Goal: Task Accomplishment & Management: Use online tool/utility

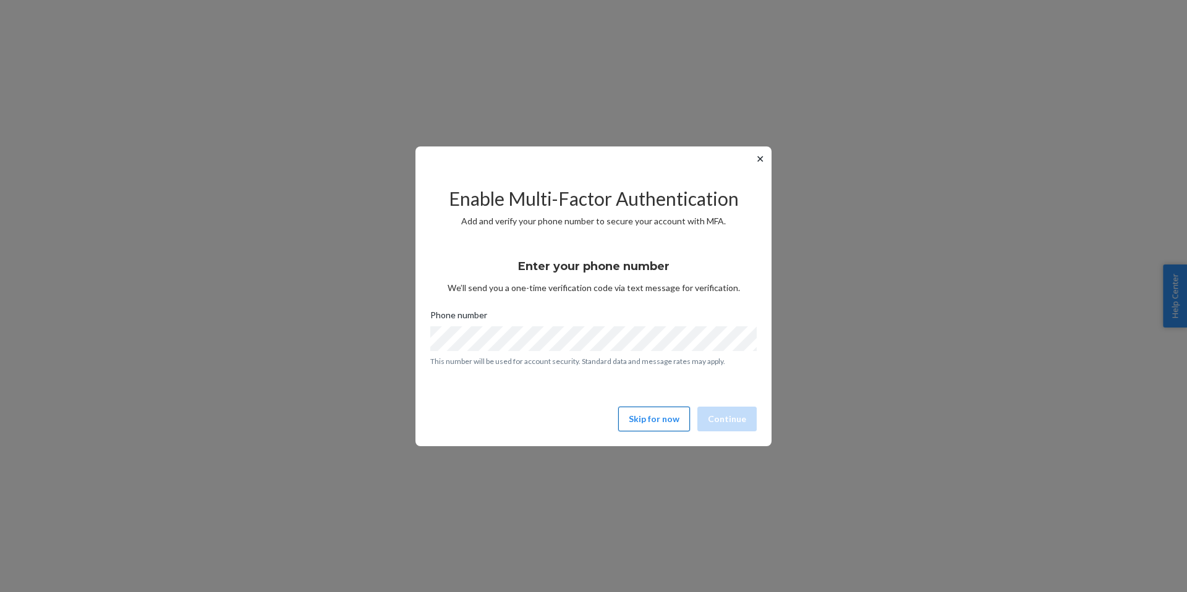
click at [664, 413] on button "Skip for now" at bounding box center [654, 419] width 72 height 25
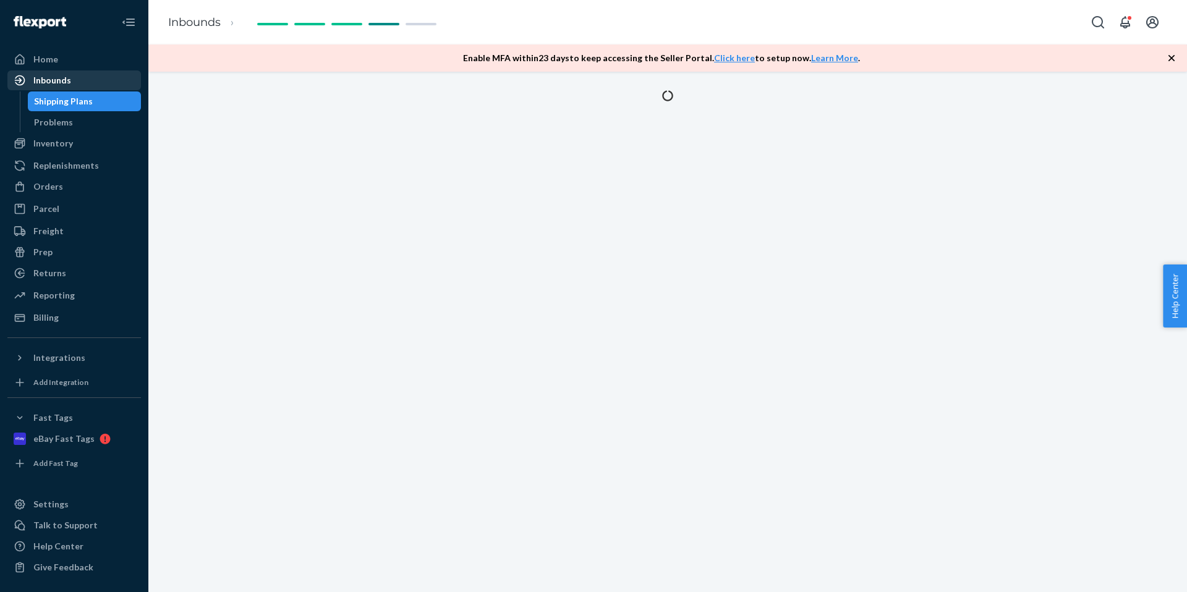
click at [82, 89] on link "Inbounds" at bounding box center [74, 80] width 134 height 20
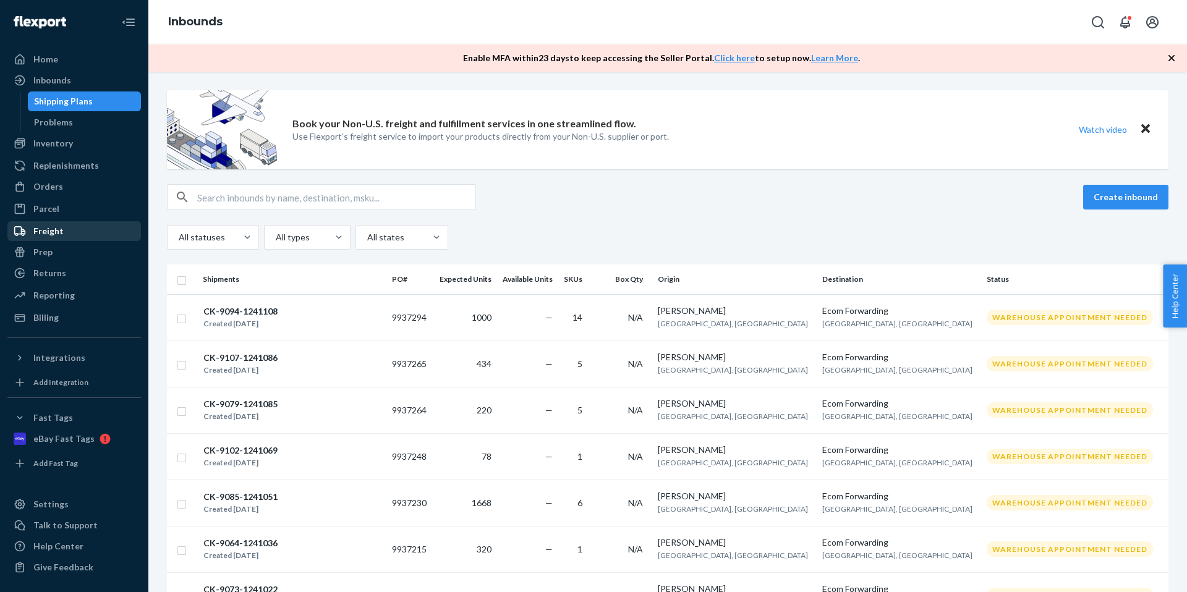
click at [67, 226] on div "Freight" at bounding box center [74, 231] width 131 height 17
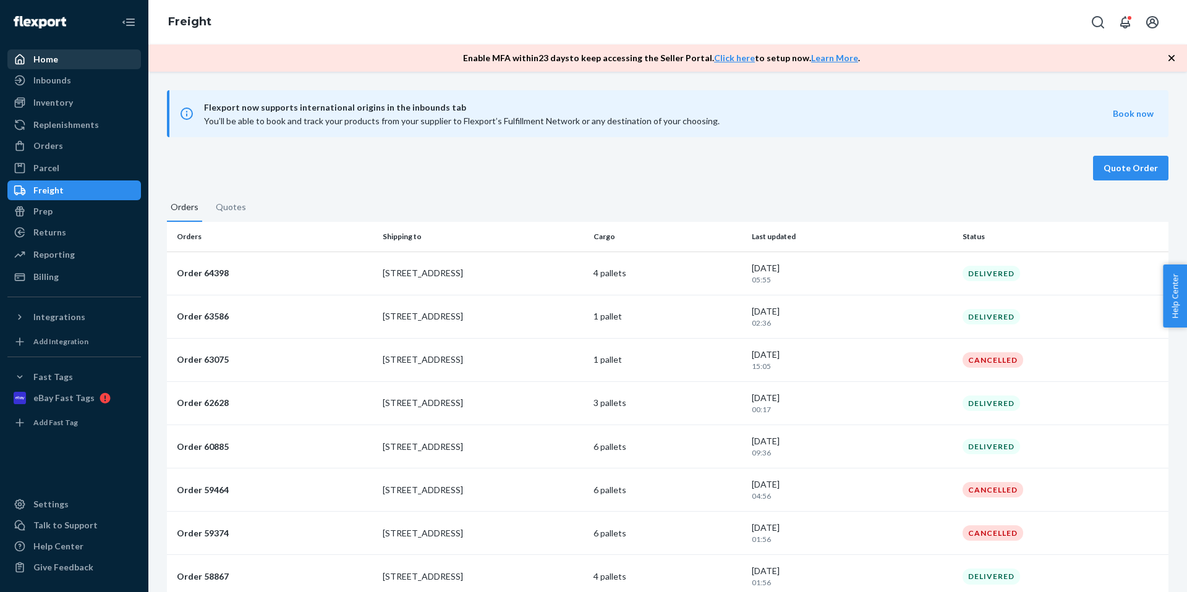
click at [62, 55] on div "Home" at bounding box center [74, 59] width 131 height 17
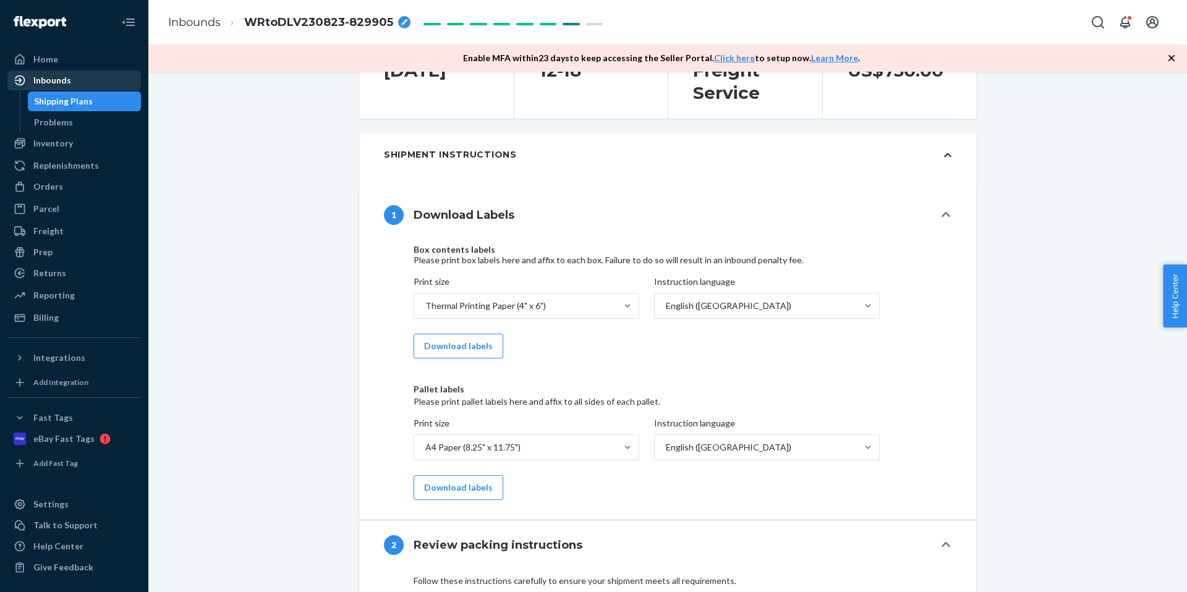
scroll to position [362, 0]
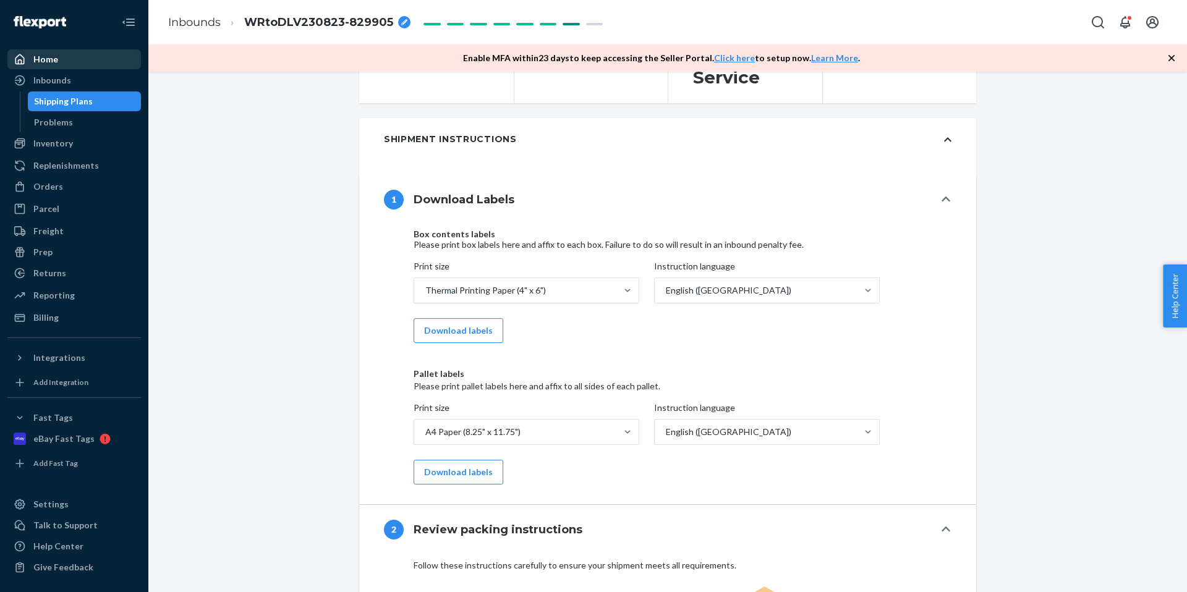
click at [50, 58] on div "Home" at bounding box center [45, 59] width 25 height 12
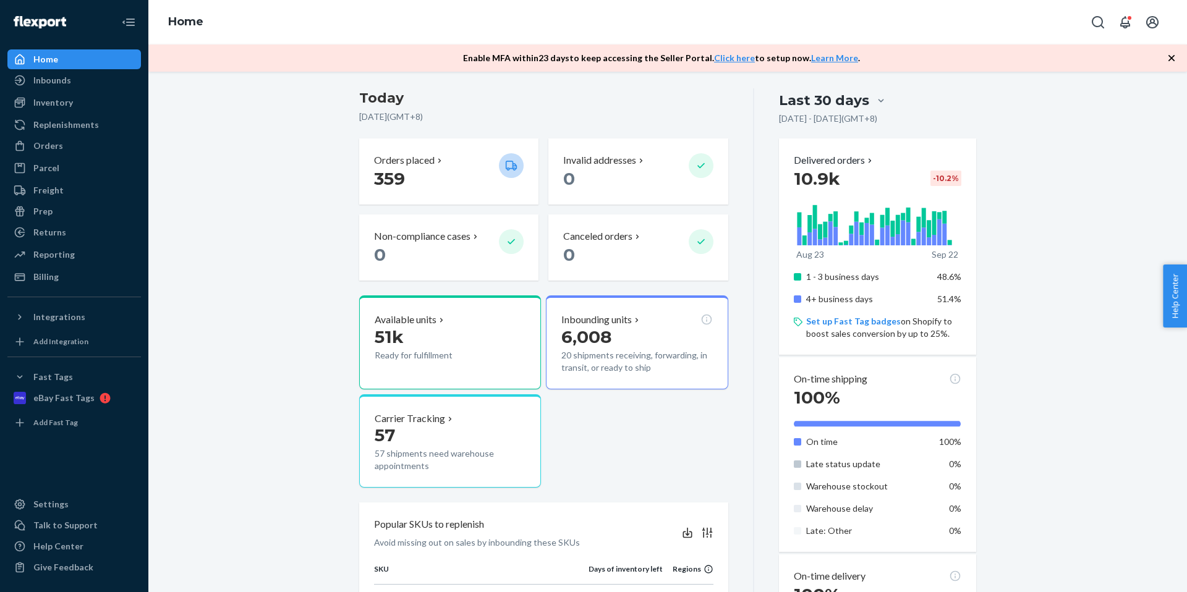
scroll to position [179, 0]
click at [882, 182] on div "10.9k -10.2 %" at bounding box center [878, 177] width 168 height 22
click at [862, 156] on p "Delivered orders" at bounding box center [834, 159] width 81 height 14
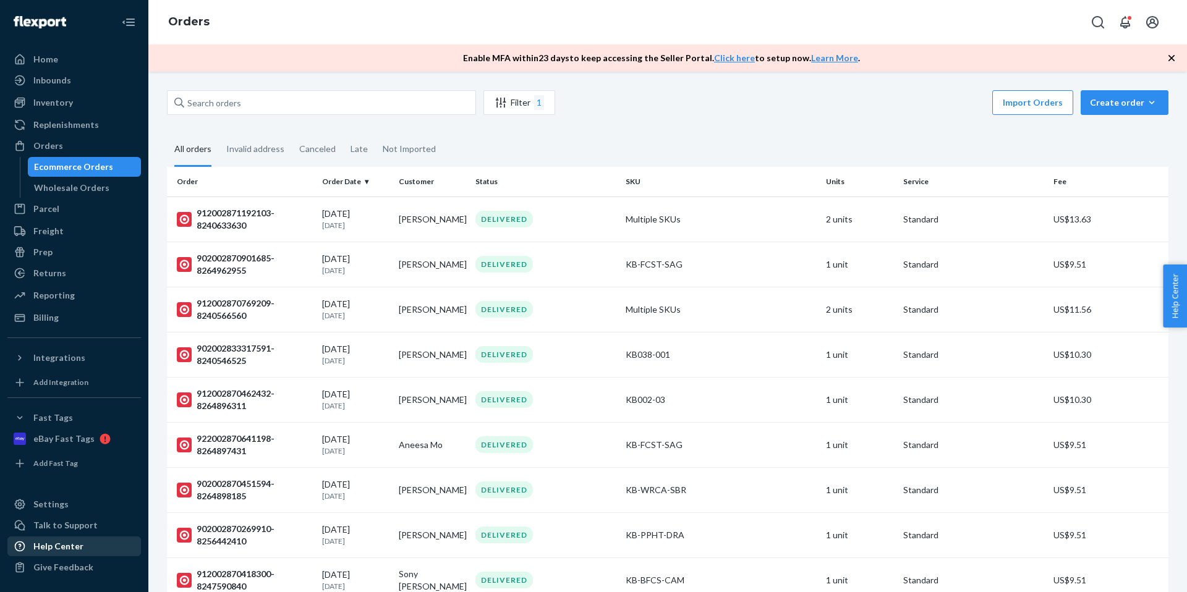
click at [75, 551] on div "Help Center" at bounding box center [58, 546] width 50 height 12
click at [96, 187] on div "Wholesale Orders" at bounding box center [71, 188] width 75 height 12
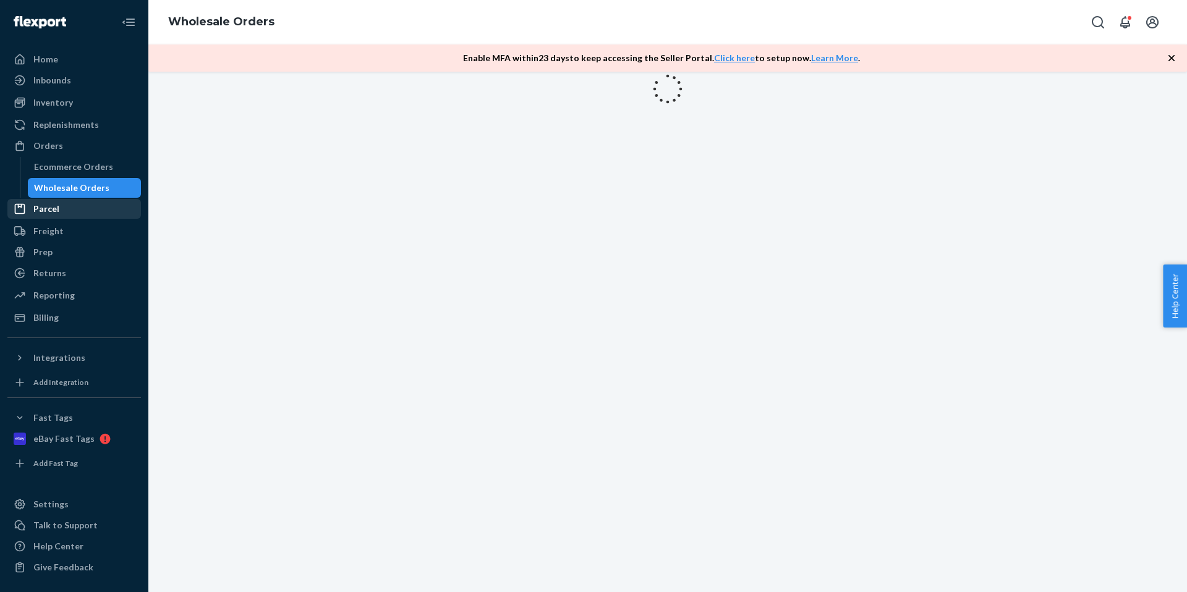
click at [77, 213] on div "Parcel" at bounding box center [74, 208] width 131 height 17
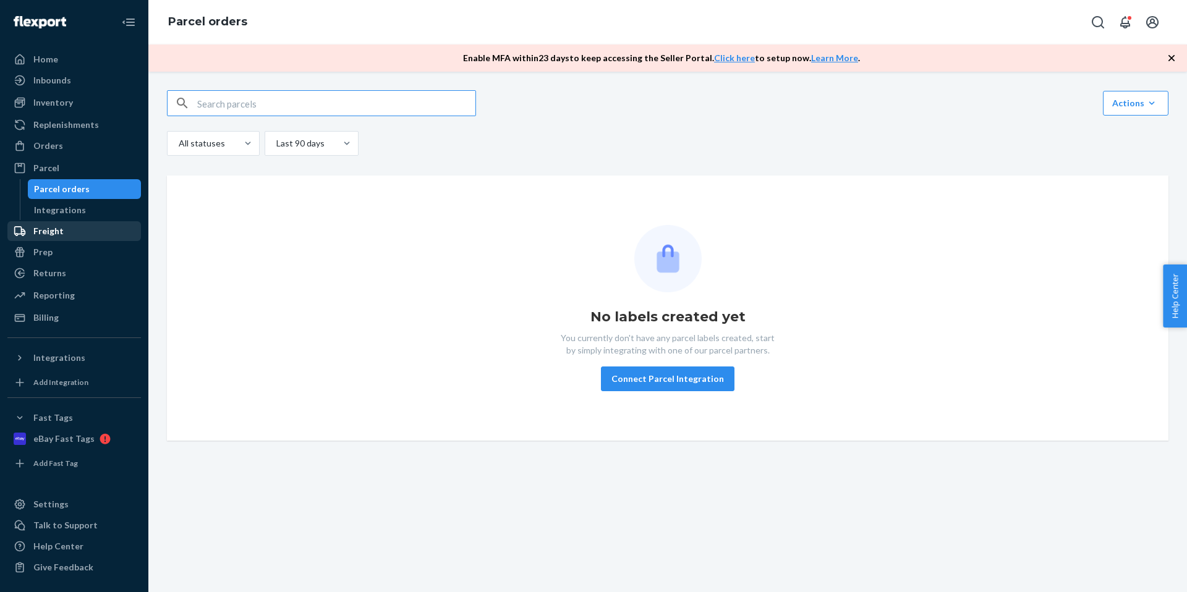
click at [64, 233] on div "Freight" at bounding box center [74, 231] width 131 height 17
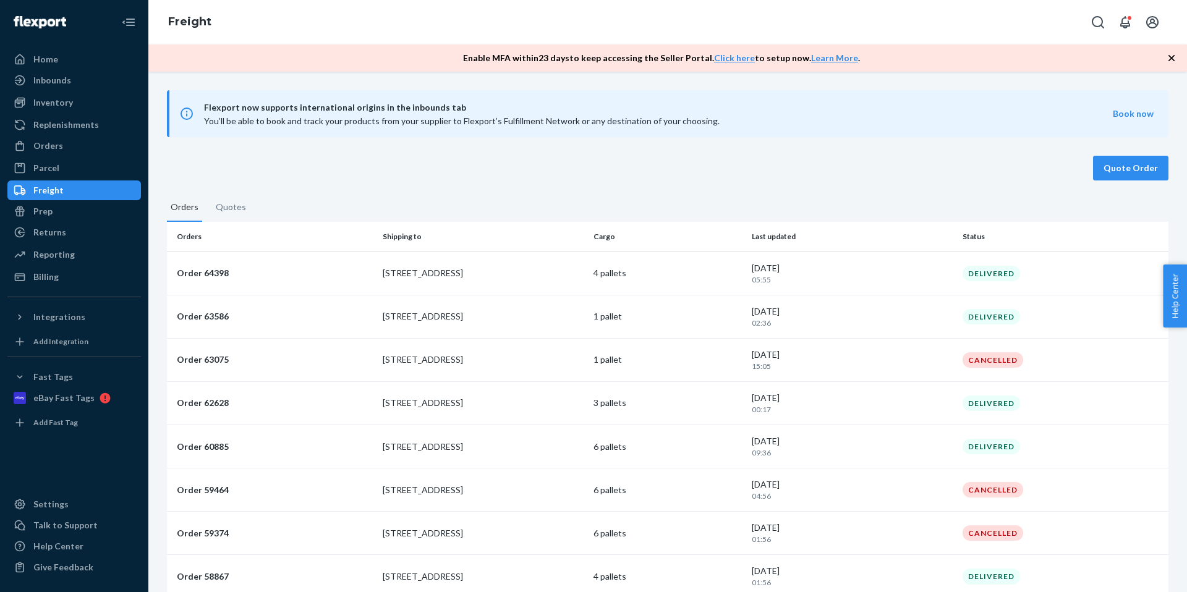
click at [227, 209] on button "Quotes" at bounding box center [231, 210] width 38 height 20
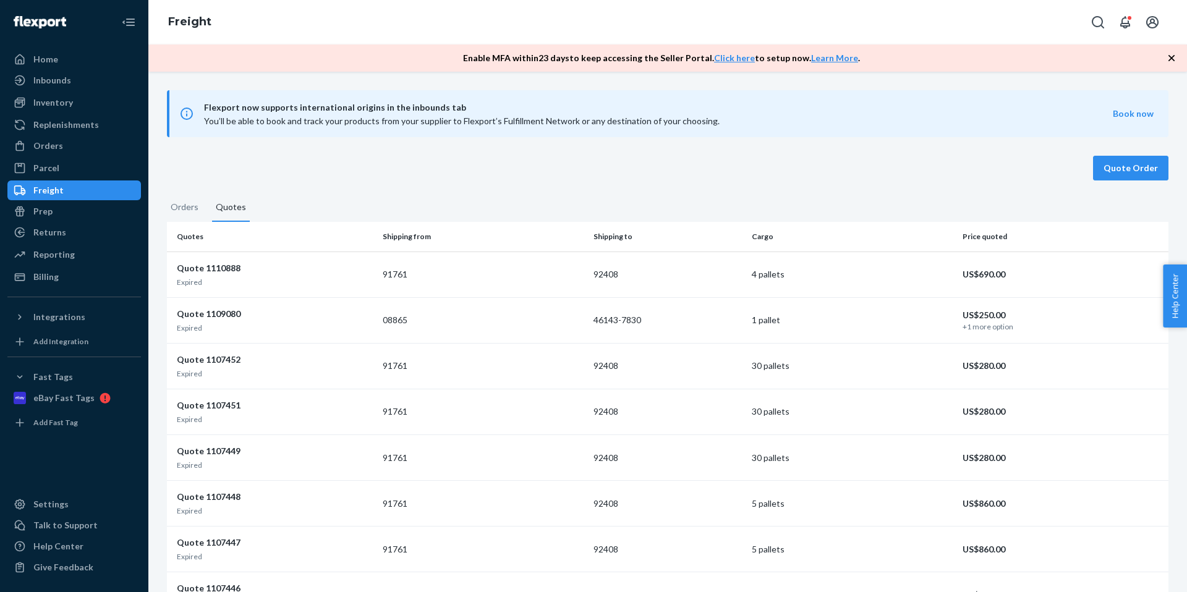
click at [189, 209] on button "Orders" at bounding box center [184, 210] width 35 height 20
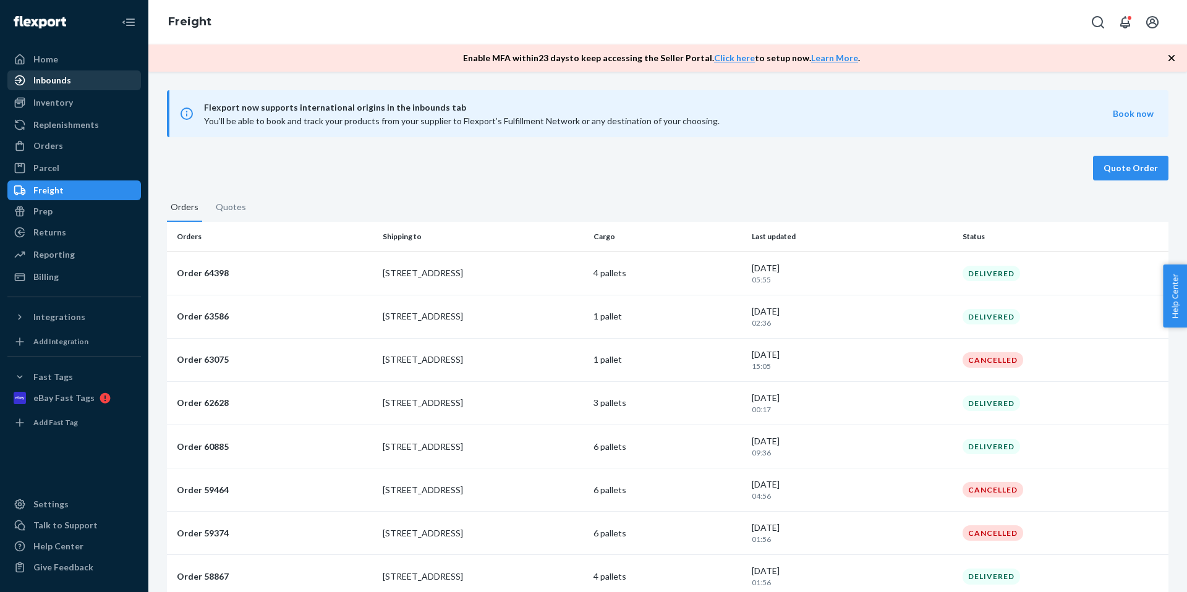
click at [89, 82] on div "Inbounds" at bounding box center [74, 80] width 131 height 17
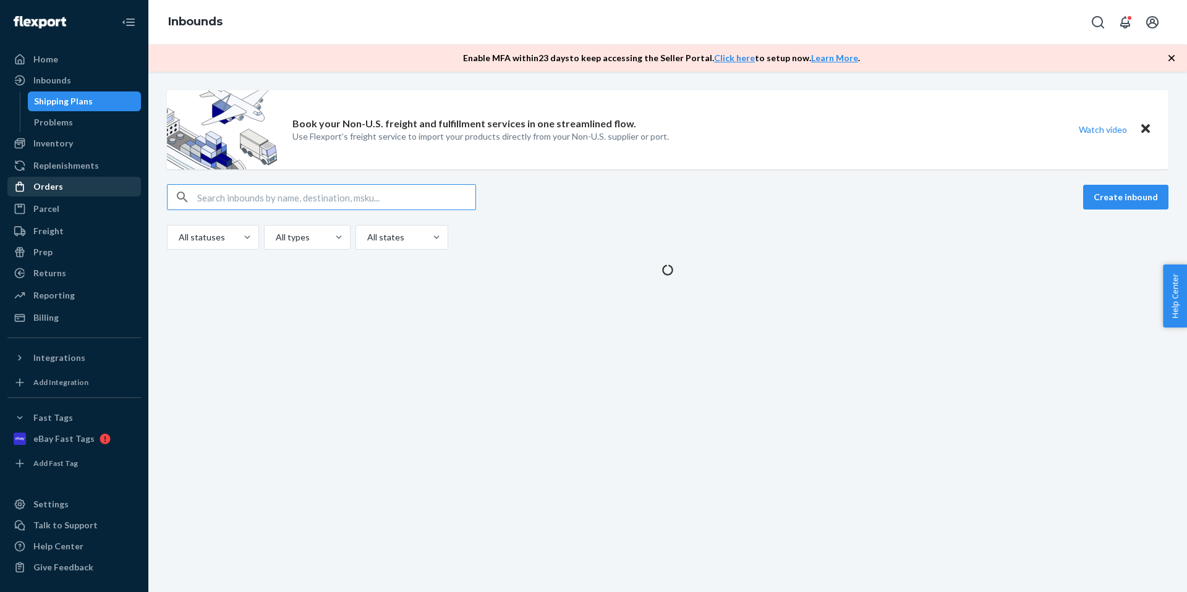
click at [61, 180] on div "Orders" at bounding box center [74, 186] width 131 height 17
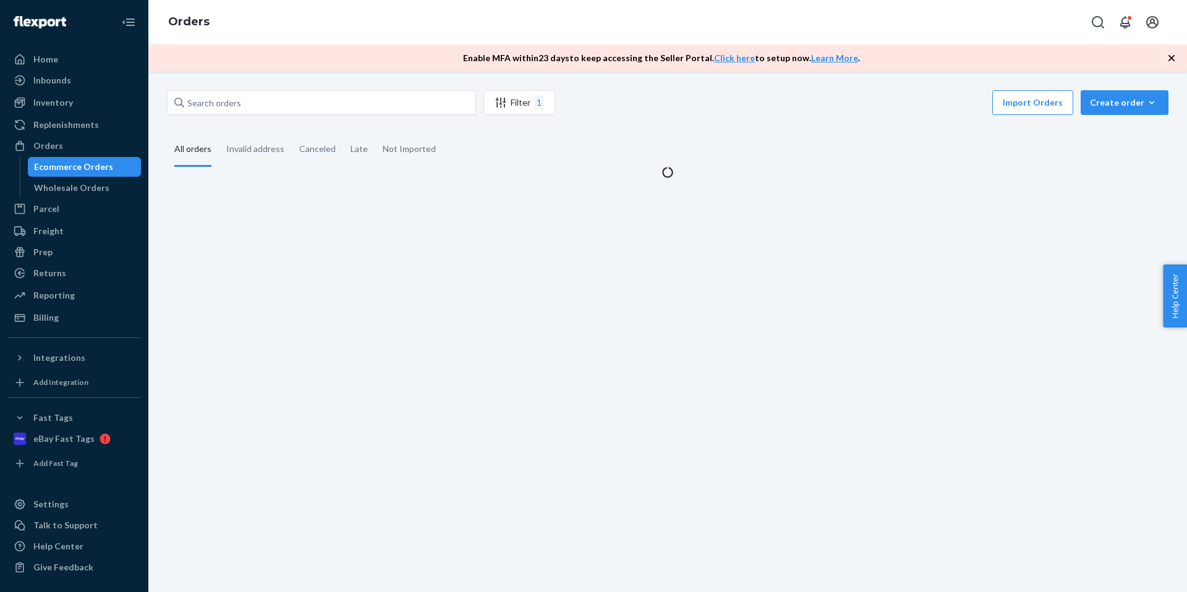
click at [59, 184] on div "Ecommerce Orders Wholesale Orders" at bounding box center [81, 177] width 122 height 41
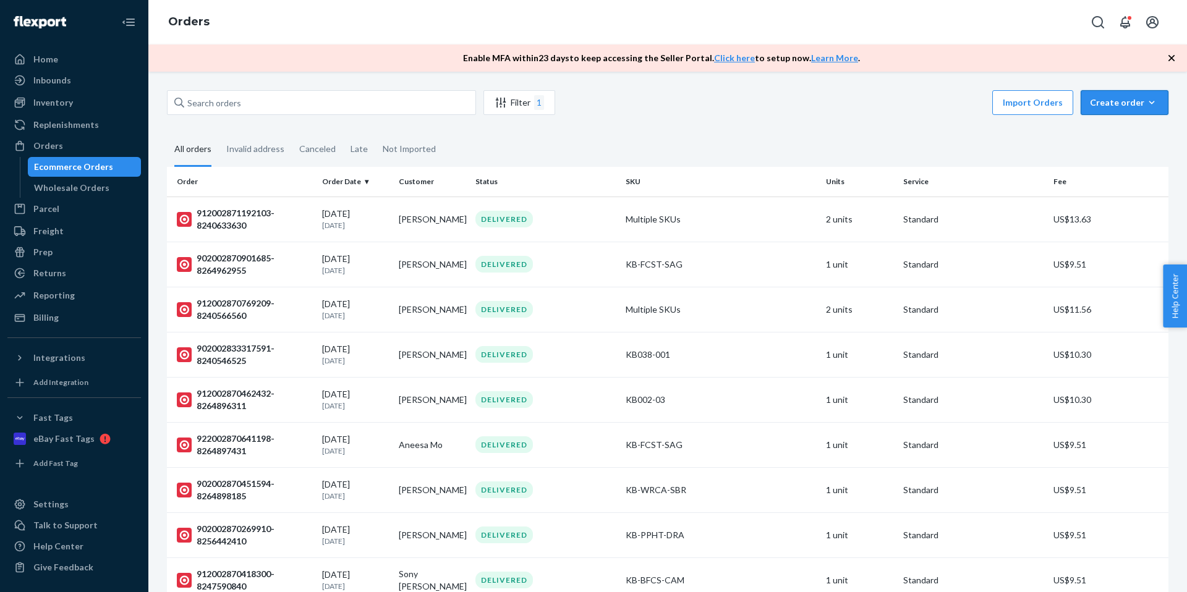
click at [1114, 108] on div "Create order" at bounding box center [1124, 102] width 69 height 12
click at [1120, 141] on button "Ecommerce order" at bounding box center [1143, 132] width 119 height 27
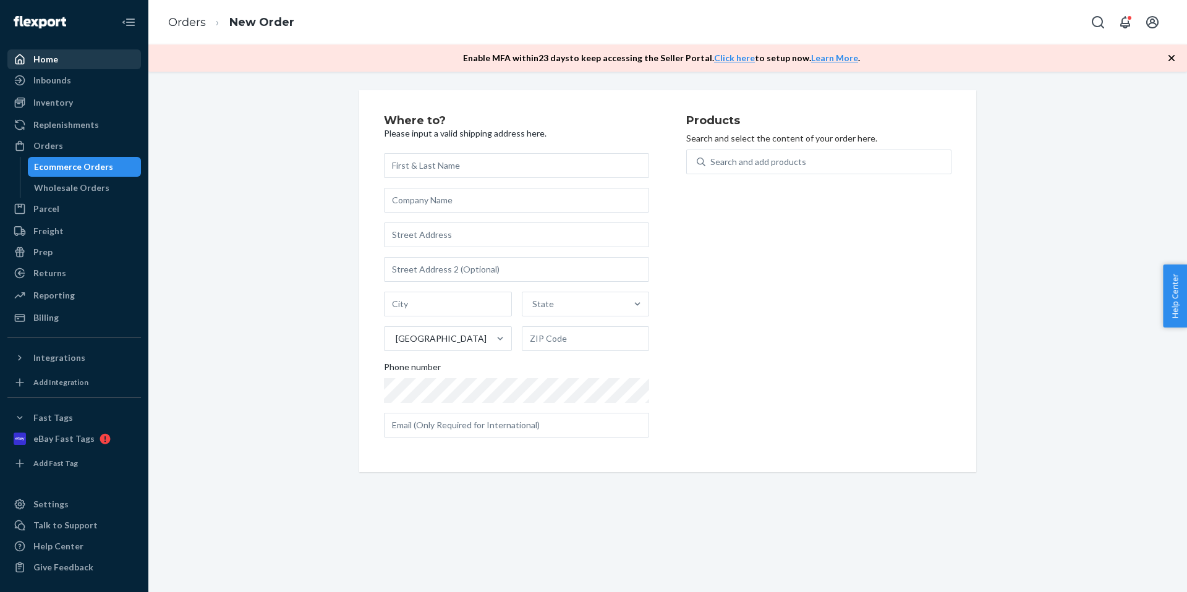
click at [88, 66] on div "Home" at bounding box center [74, 59] width 131 height 17
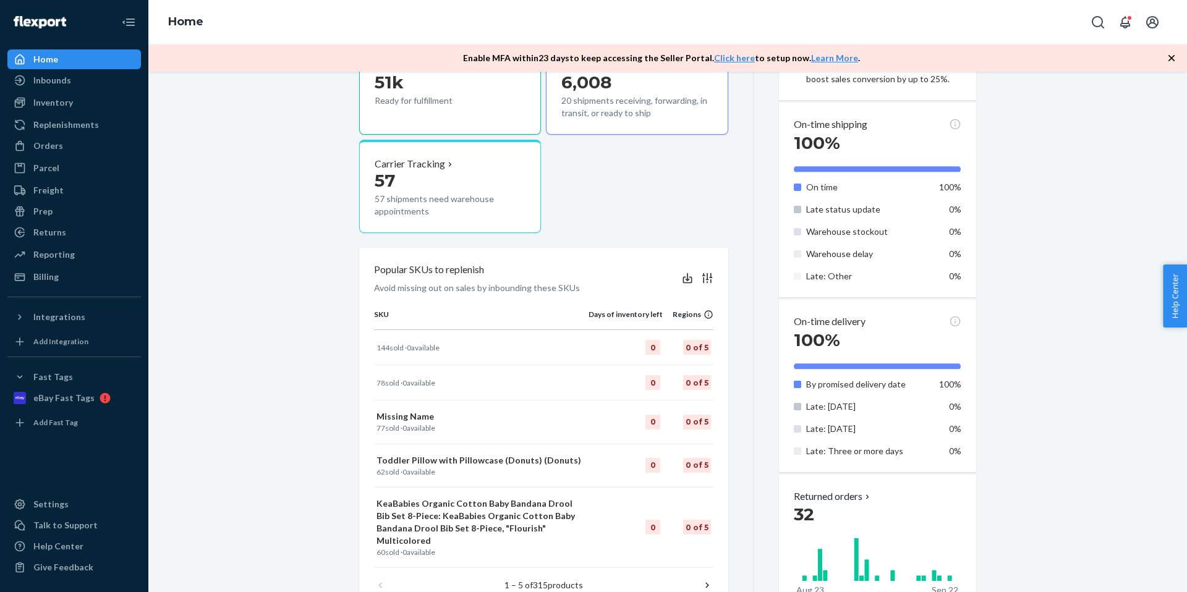
scroll to position [521, 0]
